Goal: Transaction & Acquisition: Purchase product/service

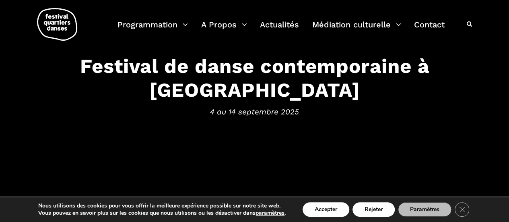
scroll to position [60, 0]
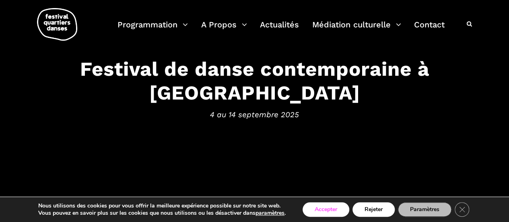
click at [316, 214] on button "Accepter" at bounding box center [326, 209] width 47 height 14
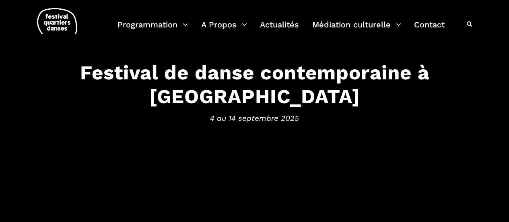
scroll to position [53, 0]
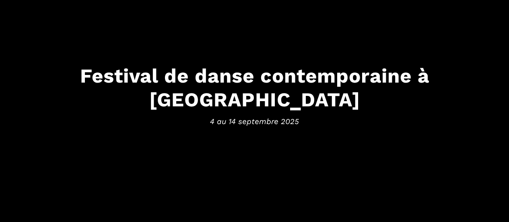
click at [294, 115] on span "4 au 14 septembre 2025" at bounding box center [254, 121] width 493 height 12
click at [351, 95] on h3 "Festival de danse contemporaine à Montréal" at bounding box center [254, 87] width 493 height 47
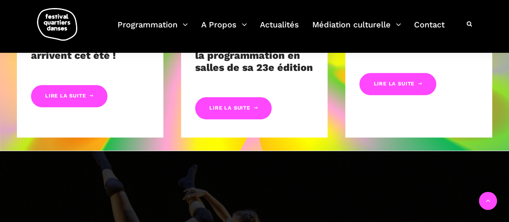
scroll to position [454, 0]
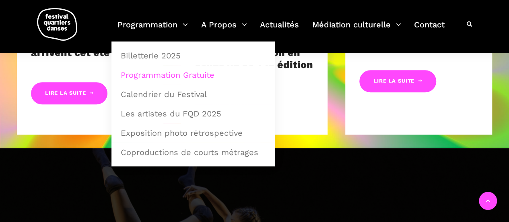
click at [162, 74] on link "Programmation Gratuite" at bounding box center [193, 75] width 155 height 19
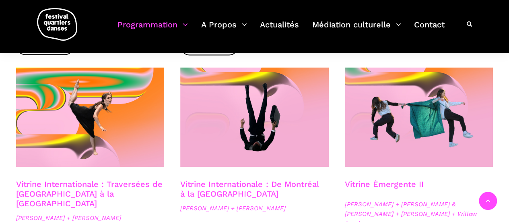
scroll to position [661, 0]
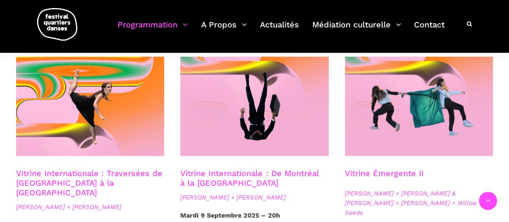
drag, startPoint x: 0, startPoint y: 0, endPoint x: 501, endPoint y: 125, distance: 516.1
click at [501, 125] on html "J’achète mes billets Faire un don Abonnez-vous à notre infolettre EN Programmat…" at bounding box center [254, 50] width 509 height 1422
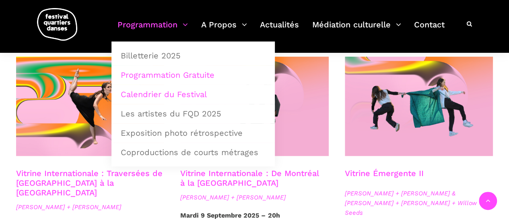
click at [163, 95] on link "Calendrier du Festival" at bounding box center [193, 94] width 155 height 19
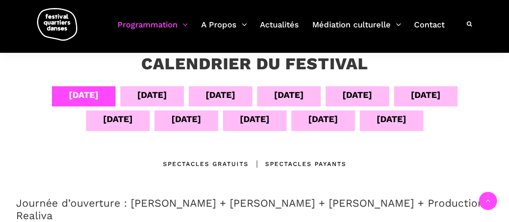
scroll to position [151, 0]
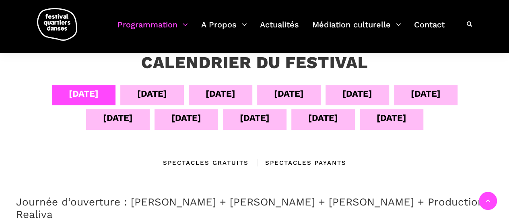
click at [283, 94] on div "07 sept" at bounding box center [289, 94] width 30 height 14
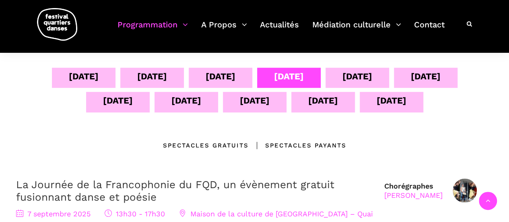
scroll to position [167, 0]
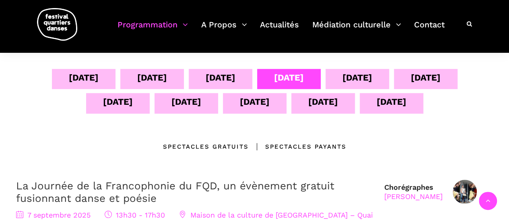
click at [367, 77] on div "08 sept" at bounding box center [358, 77] width 30 height 14
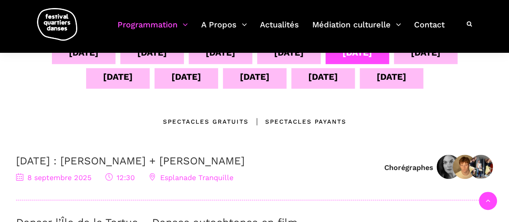
scroll to position [167, 0]
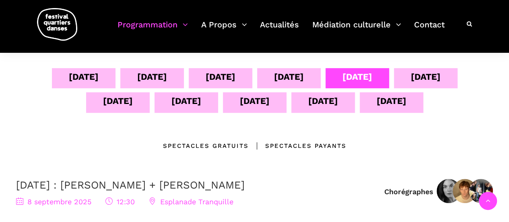
click at [287, 71] on div "07 sept" at bounding box center [289, 77] width 30 height 14
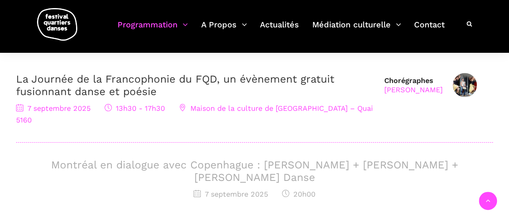
scroll to position [265, 0]
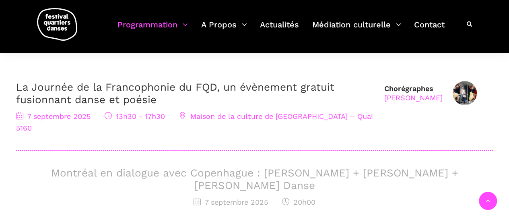
click at [247, 117] on span "Maison de la culture de Verdun – Quai 5160" at bounding box center [194, 122] width 357 height 20
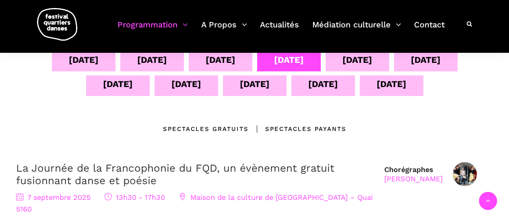
scroll to position [174, 0]
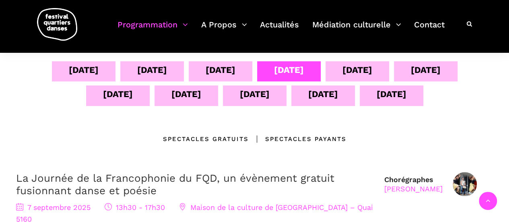
click at [344, 64] on div "[DATE]" at bounding box center [358, 71] width 64 height 20
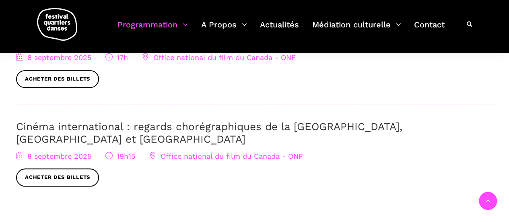
scroll to position [388, 0]
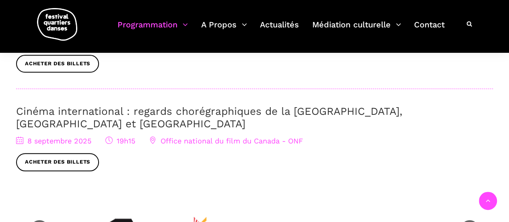
click at [345, 111] on link "Cinéma international : regards chorégraphiques de la Pologne, Brighton et Montr…" at bounding box center [209, 117] width 386 height 25
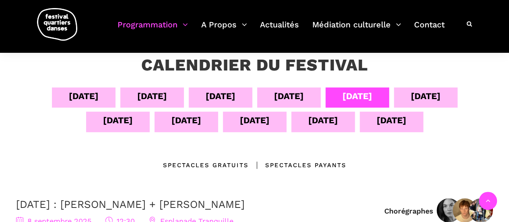
scroll to position [159, 0]
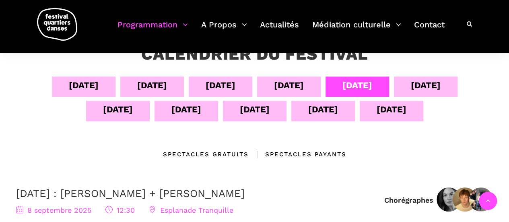
click at [432, 95] on div "09 sept" at bounding box center [426, 86] width 64 height 20
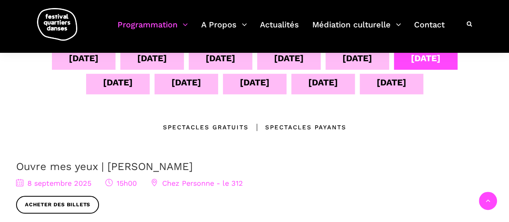
scroll to position [153, 0]
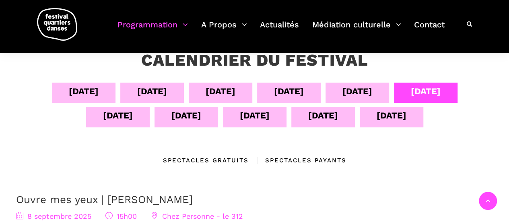
click at [103, 111] on div "10 sept" at bounding box center [118, 115] width 30 height 14
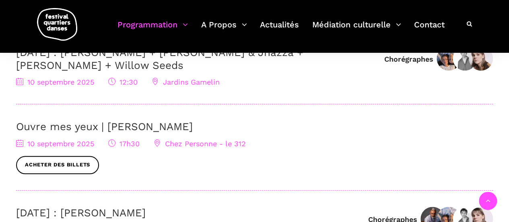
scroll to position [382, 0]
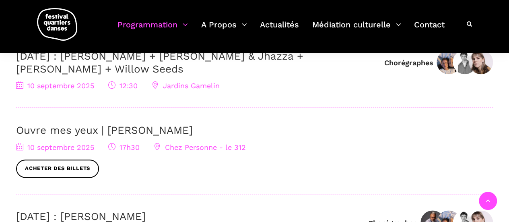
click at [113, 126] on link "Ouvre mes yeux | Charles-Alexis Desgagnés" at bounding box center [104, 130] width 177 height 12
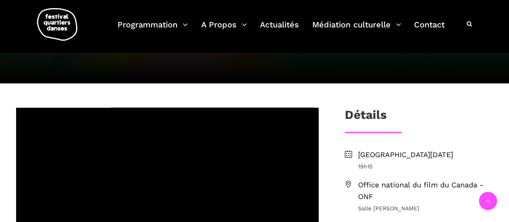
scroll to position [237, 0]
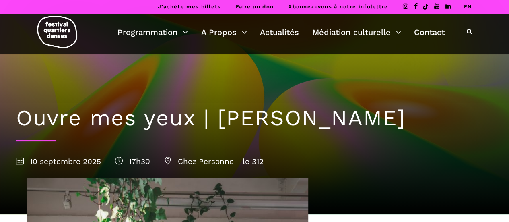
click at [113, 128] on h1 "Ouvre mes yeux | Charles-Alexis Desgagnés" at bounding box center [254, 118] width 477 height 26
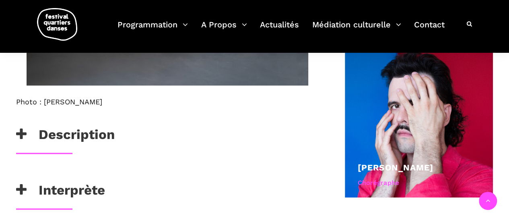
scroll to position [558, 0]
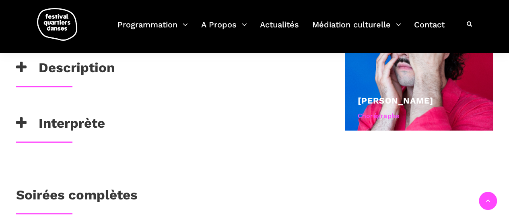
click at [45, 80] on h3 "Description" at bounding box center [65, 70] width 99 height 20
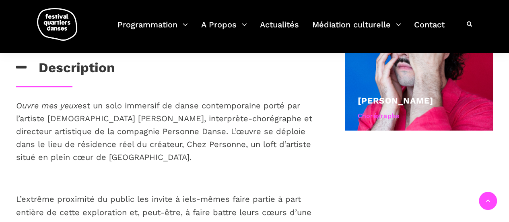
click at [293, 163] on p "Ouvre mes yeux est un solo immersif de danse contemporaine porté par l’artiste …" at bounding box center [167, 131] width 303 height 64
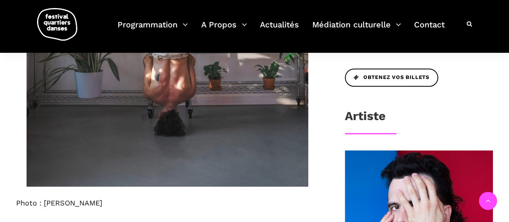
scroll to position [388, 0]
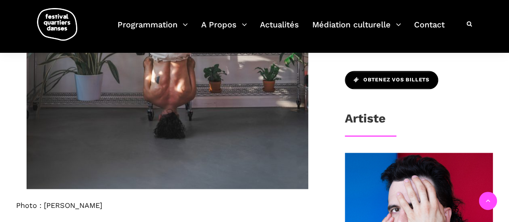
click at [417, 84] on span "Obtenez vos billets" at bounding box center [392, 80] width 76 height 8
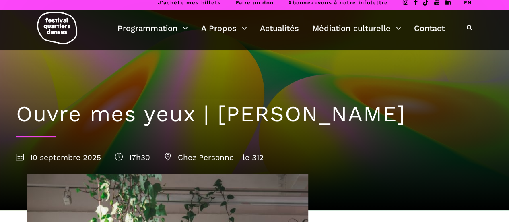
scroll to position [0, 0]
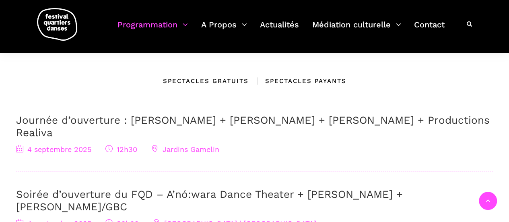
scroll to position [215, 0]
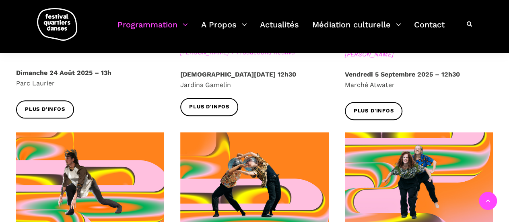
scroll to position [350, 0]
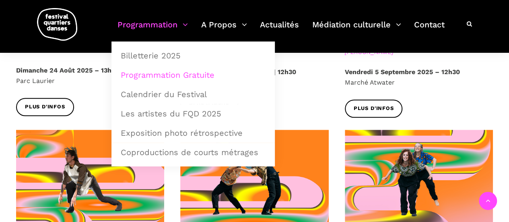
click at [148, 36] on link "Programmation" at bounding box center [153, 30] width 70 height 24
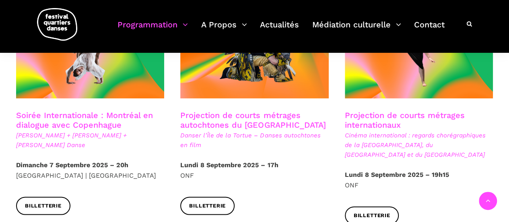
scroll to position [501, 0]
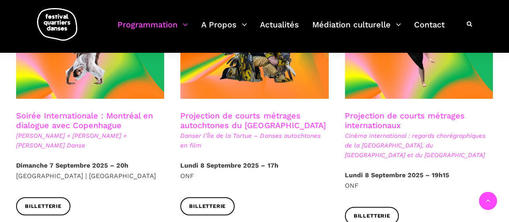
click at [378, 131] on span "Cinéma international : regards chorégraphiques de la [GEOGRAPHIC_DATA], du [GEO…" at bounding box center [419, 145] width 148 height 29
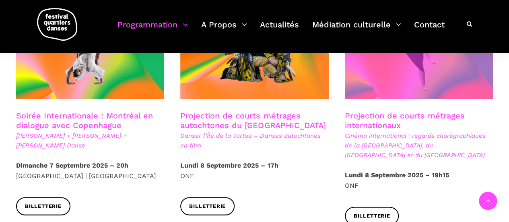
click at [365, 66] on span at bounding box center [419, 48] width 148 height 99
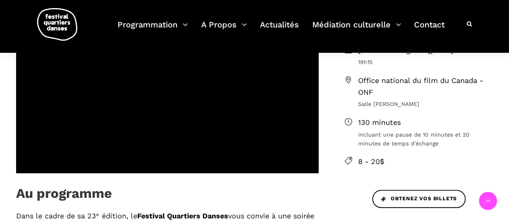
scroll to position [365, 0]
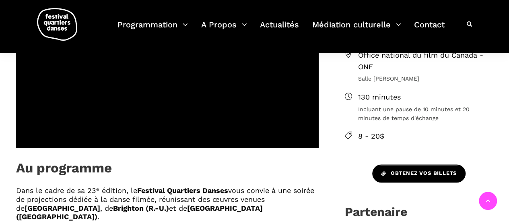
drag, startPoint x: 431, startPoint y: 131, endPoint x: 435, endPoint y: 122, distance: 9.7
click at [435, 164] on div "Obtenez vos billets" at bounding box center [419, 184] width 164 height 40
click at [436, 169] on span "Obtenez vos billets" at bounding box center [419, 173] width 76 height 8
